Goal: Information Seeking & Learning: Learn about a topic

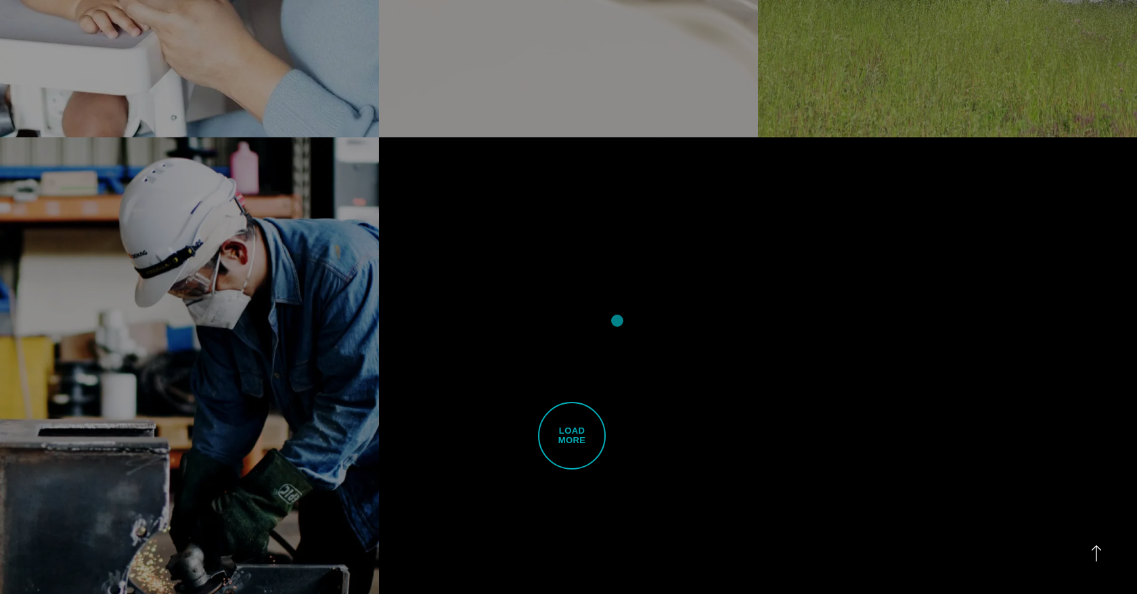
scroll to position [3599, 0]
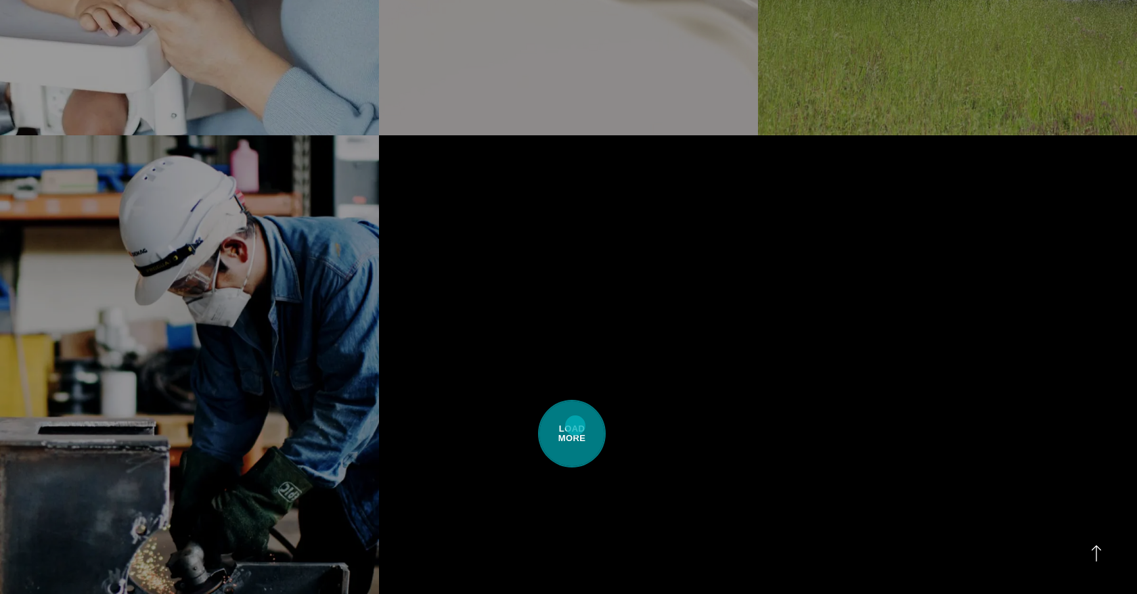
click at [575, 426] on span "Load More" at bounding box center [572, 434] width 68 height 68
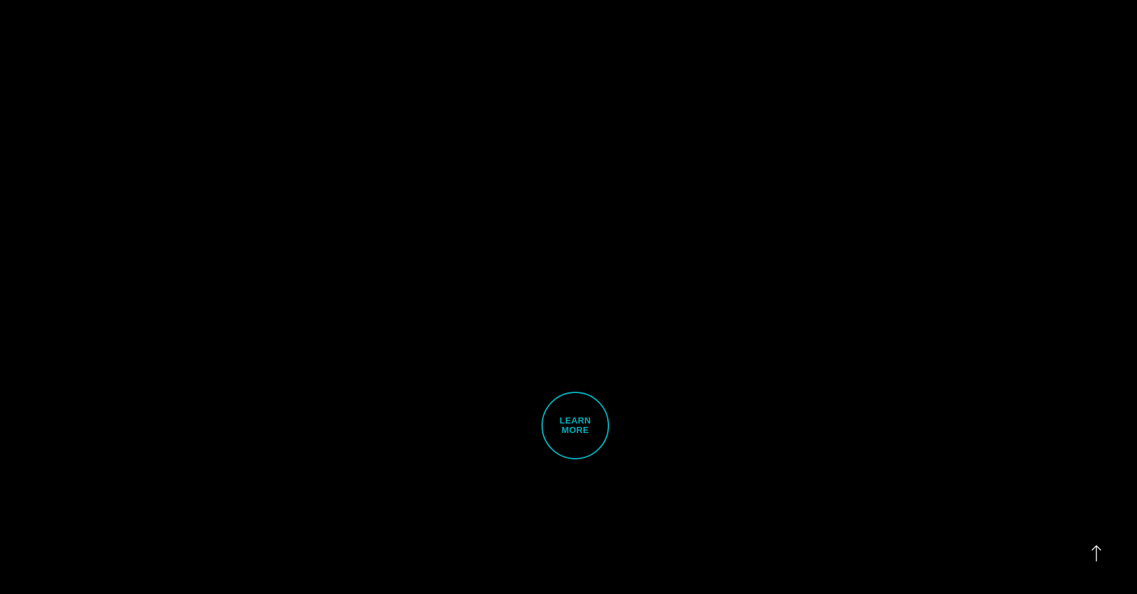
scroll to position [5428, 0]
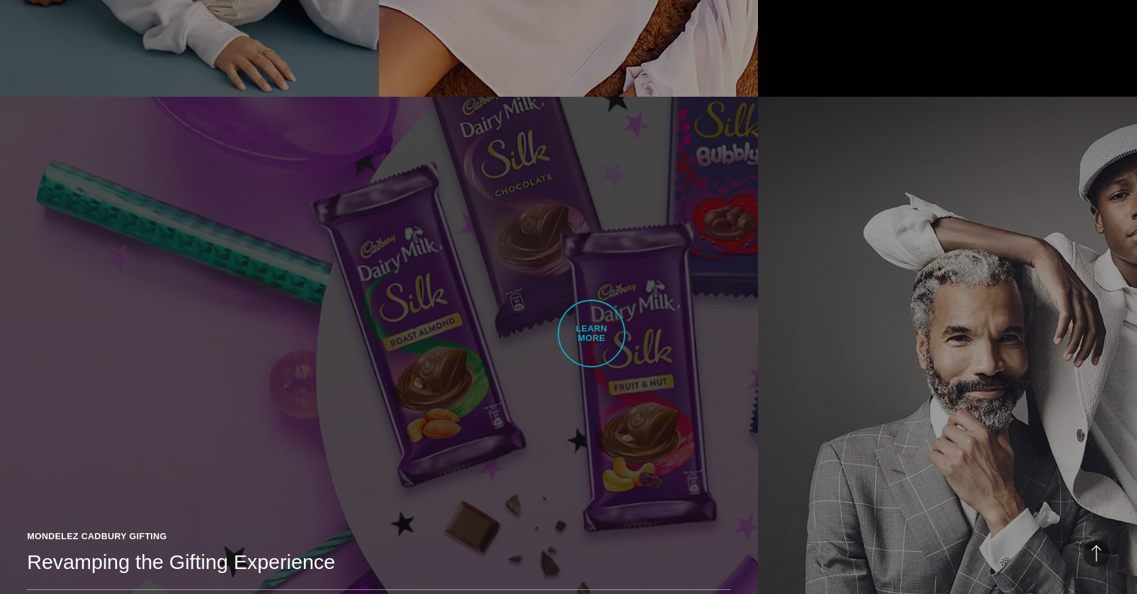
click at [591, 334] on link "Mondelez Cadbury Gifting Revamping the Gifting Experience Mondelez required a h…" at bounding box center [379, 395] width 758 height 597
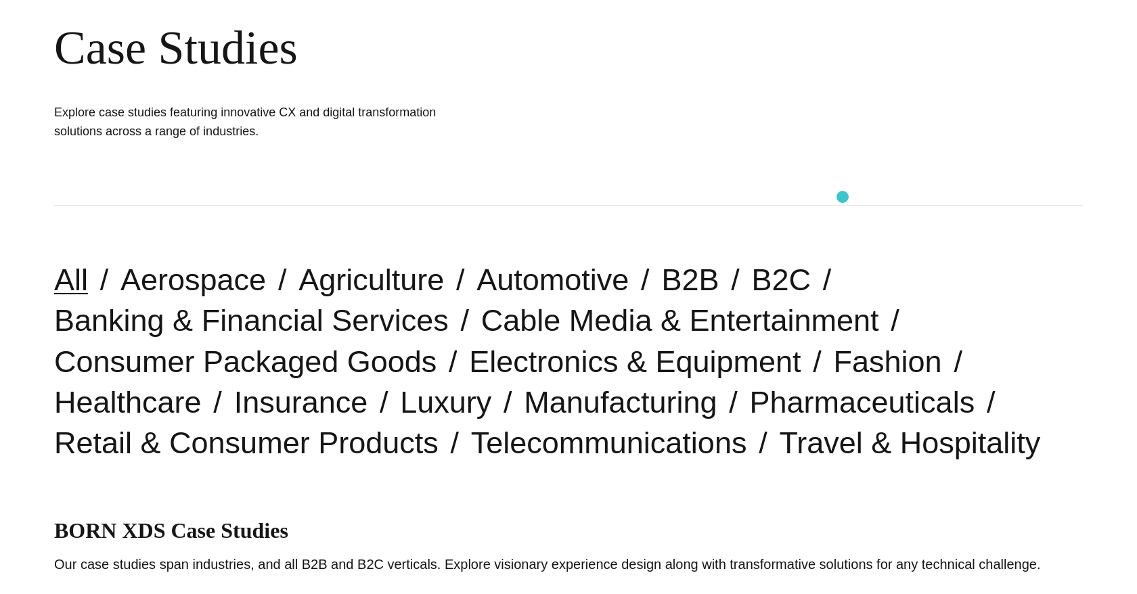
scroll to position [164, 0]
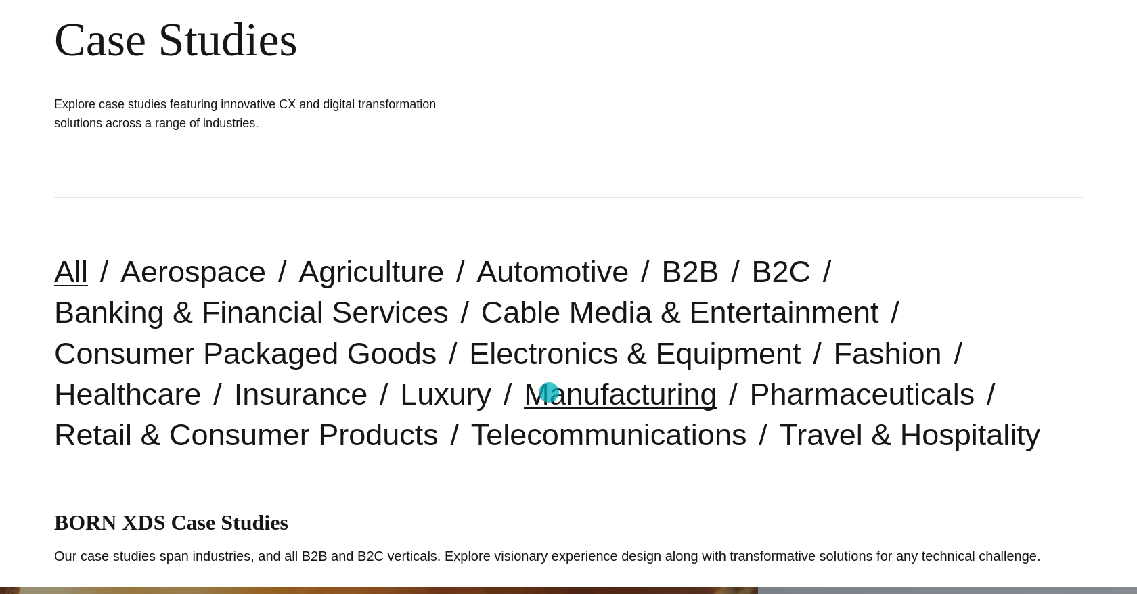
click at [549, 392] on link "Manufacturing" at bounding box center [620, 394] width 193 height 35
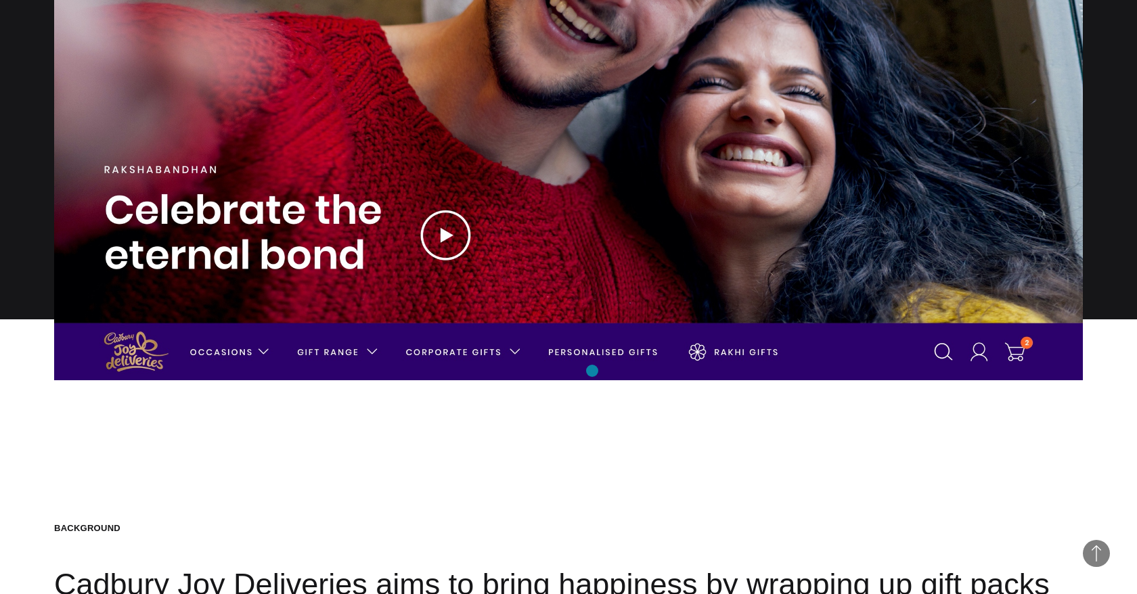
scroll to position [171, 0]
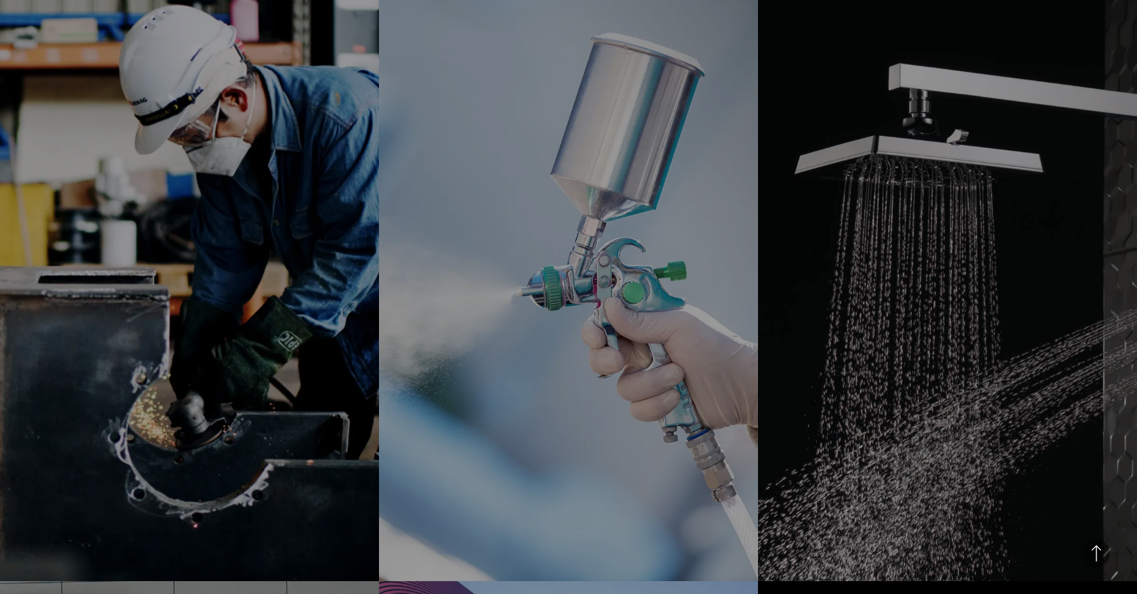
scroll to position [911, 0]
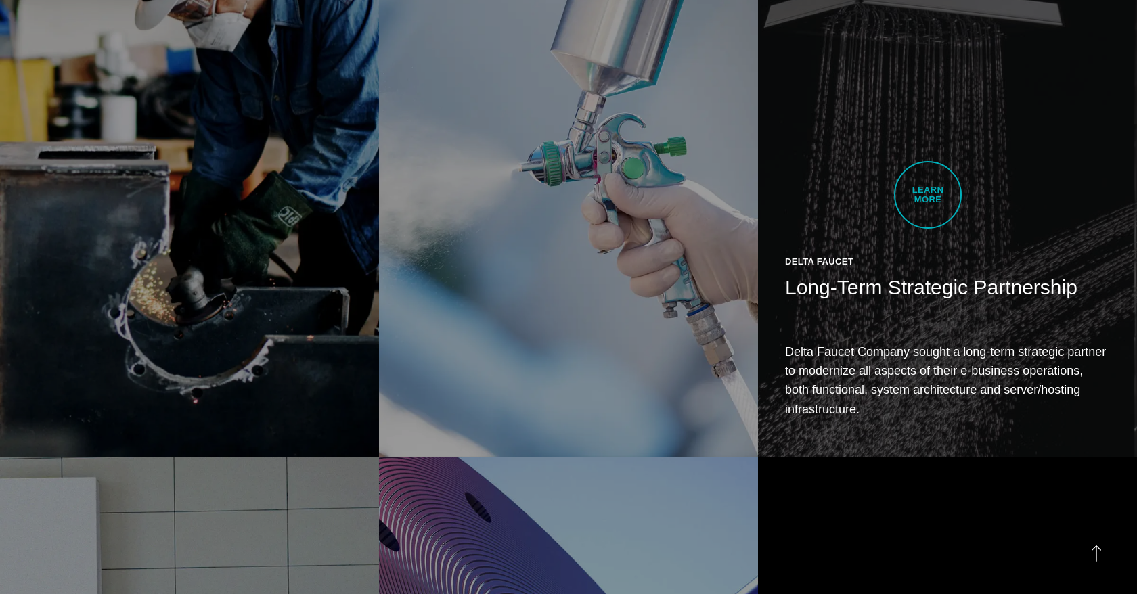
click at [928, 195] on link "Delta Faucet Long-Term Strategic Partnership Delta Faucet Company sought a long…" at bounding box center [947, 158] width 379 height 597
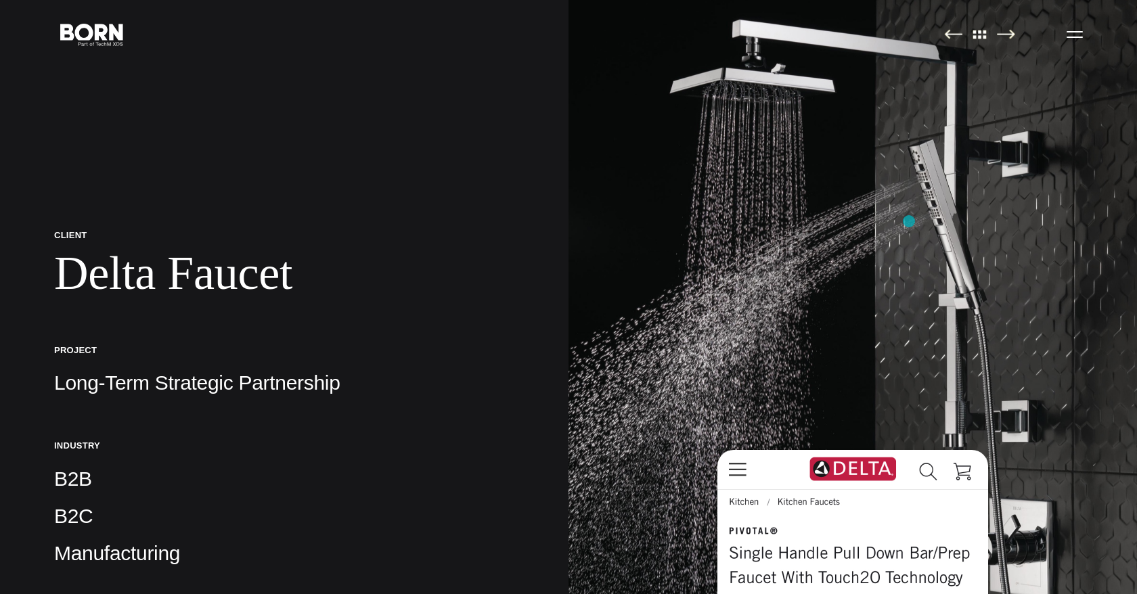
scroll to position [39, 0]
